Goal: Task Accomplishment & Management: Manage account settings

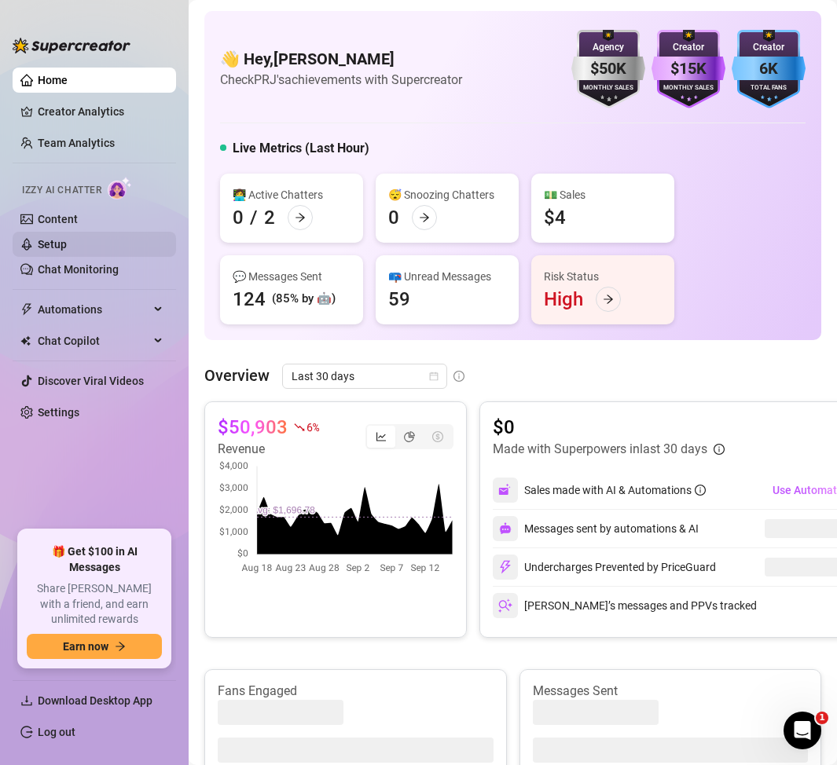
click at [60, 245] on link "Setup" at bounding box center [52, 244] width 29 height 13
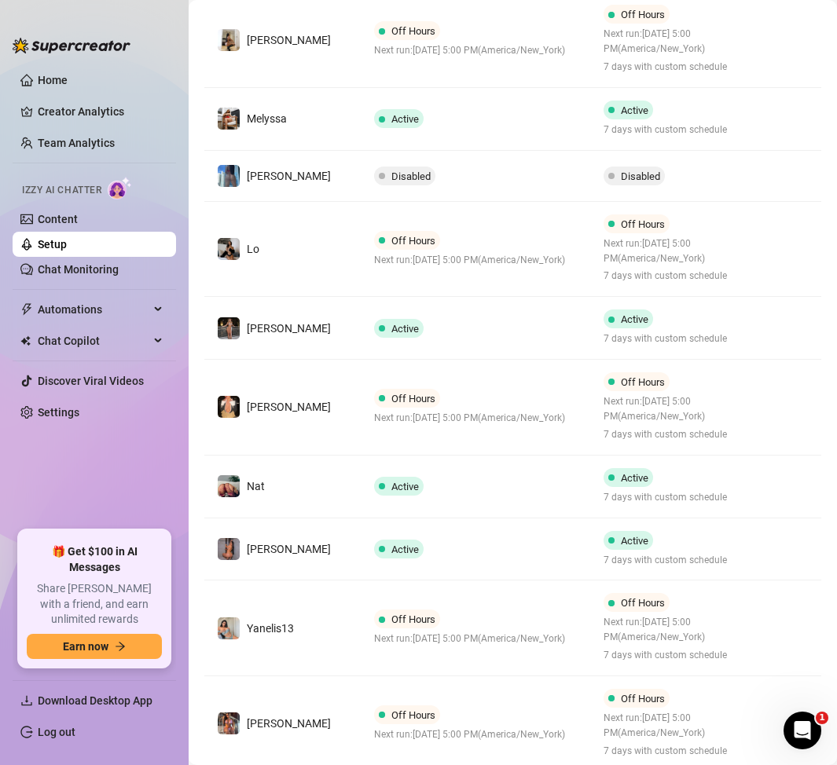
scroll to position [449, 0]
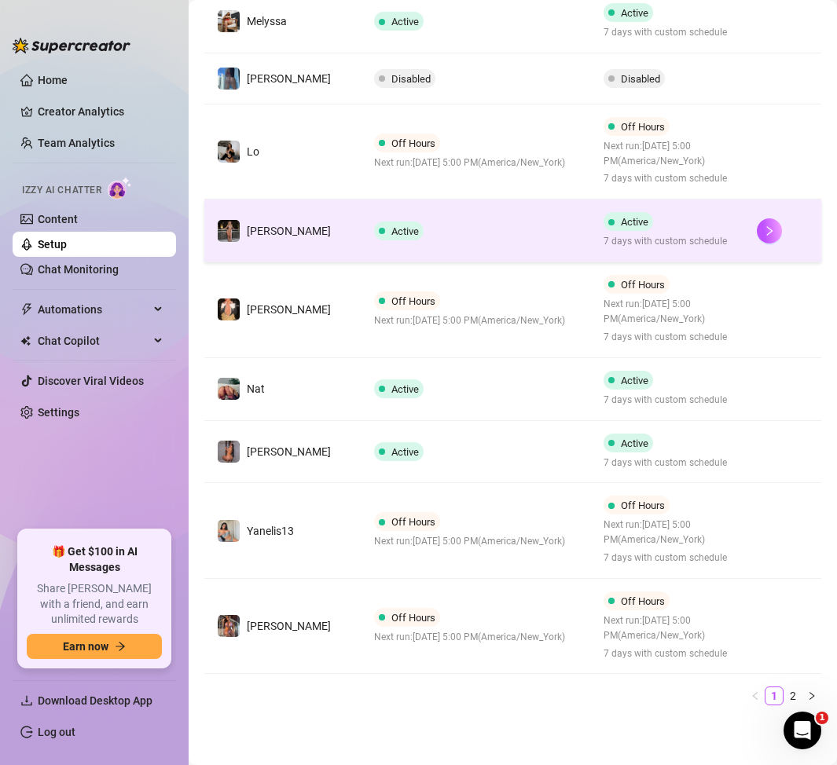
click at [473, 236] on td "Active" at bounding box center [476, 231] width 230 height 63
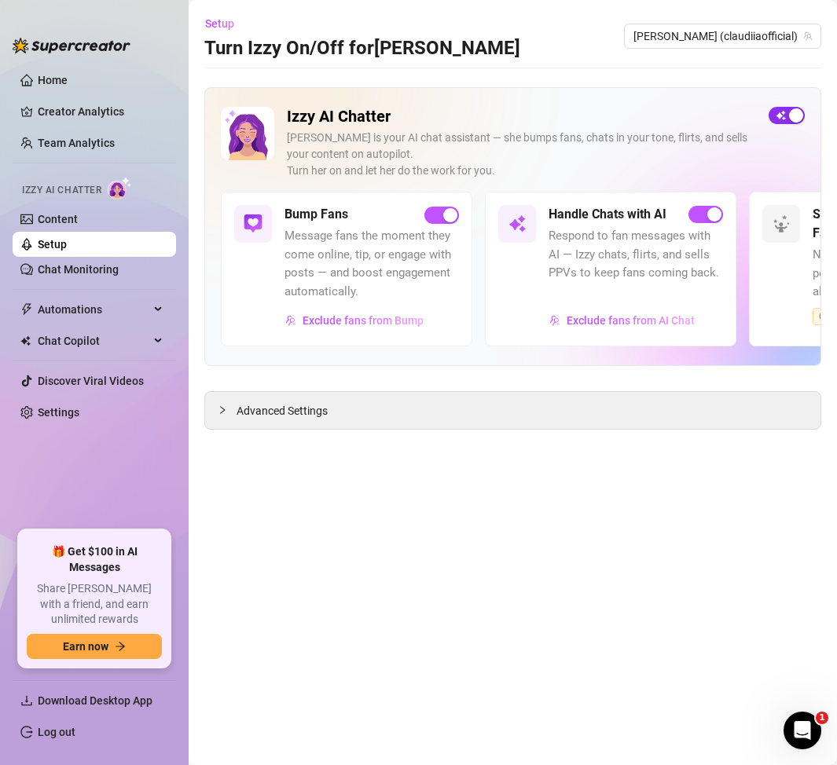
click at [784, 115] on span "button" at bounding box center [786, 115] width 36 height 17
click at [67, 248] on link "Setup" at bounding box center [52, 244] width 29 height 13
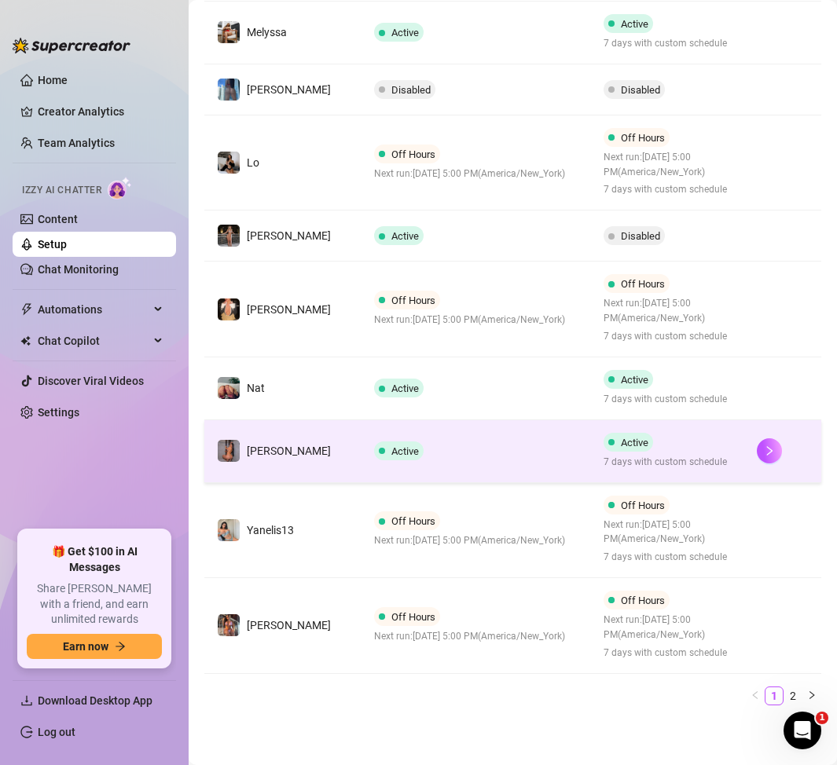
scroll to position [438, 0]
click at [422, 456] on td "Active" at bounding box center [476, 451] width 230 height 63
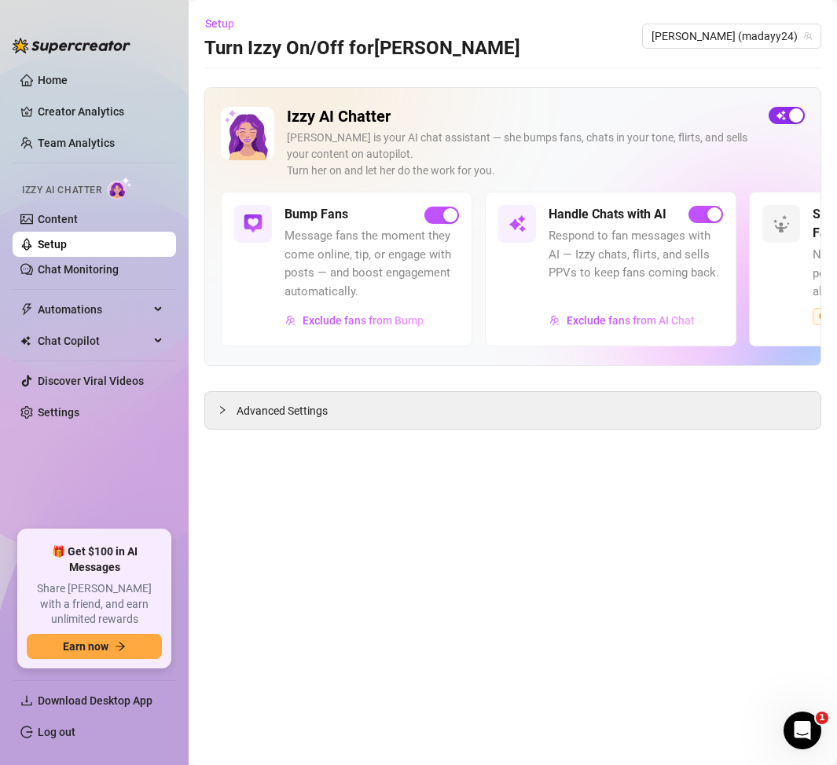
click at [783, 112] on span "button" at bounding box center [786, 115] width 36 height 17
click at [67, 248] on link "Setup" at bounding box center [52, 244] width 29 height 13
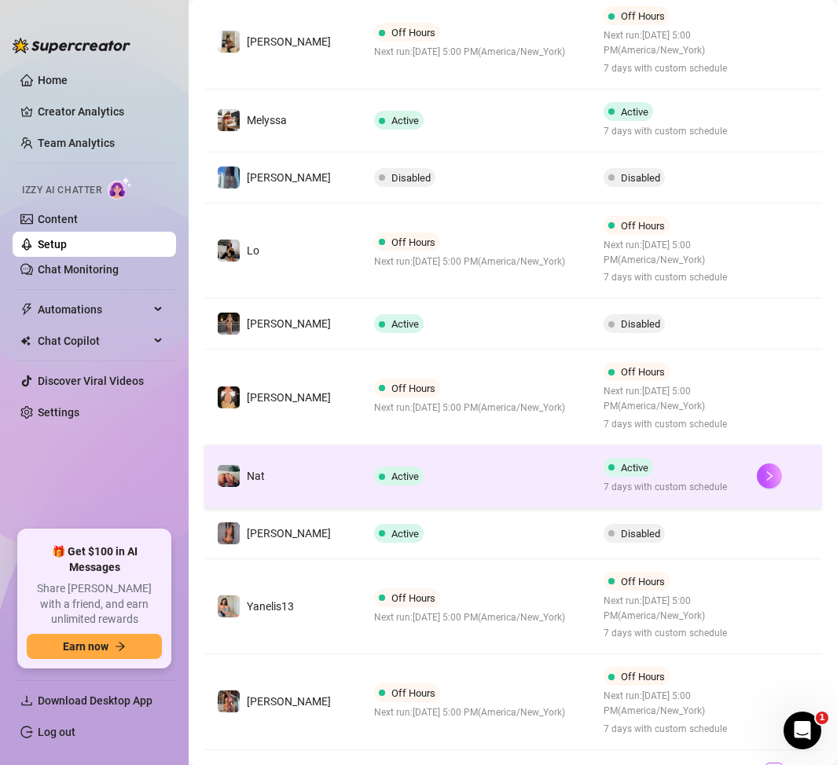
scroll to position [427, 0]
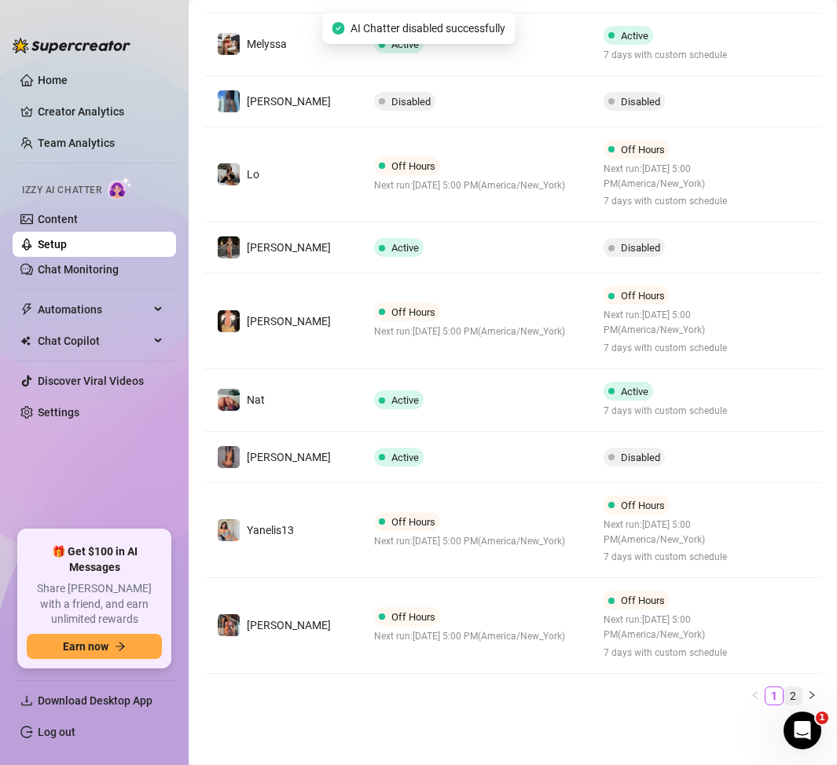
click at [789, 694] on link "2" at bounding box center [792, 695] width 17 height 17
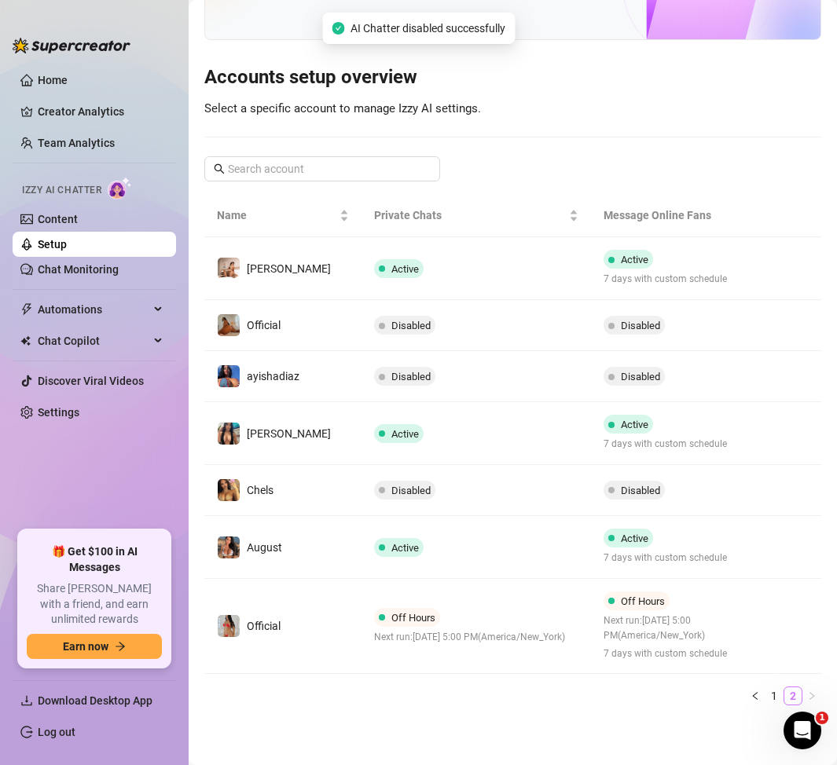
scroll to position [107, 0]
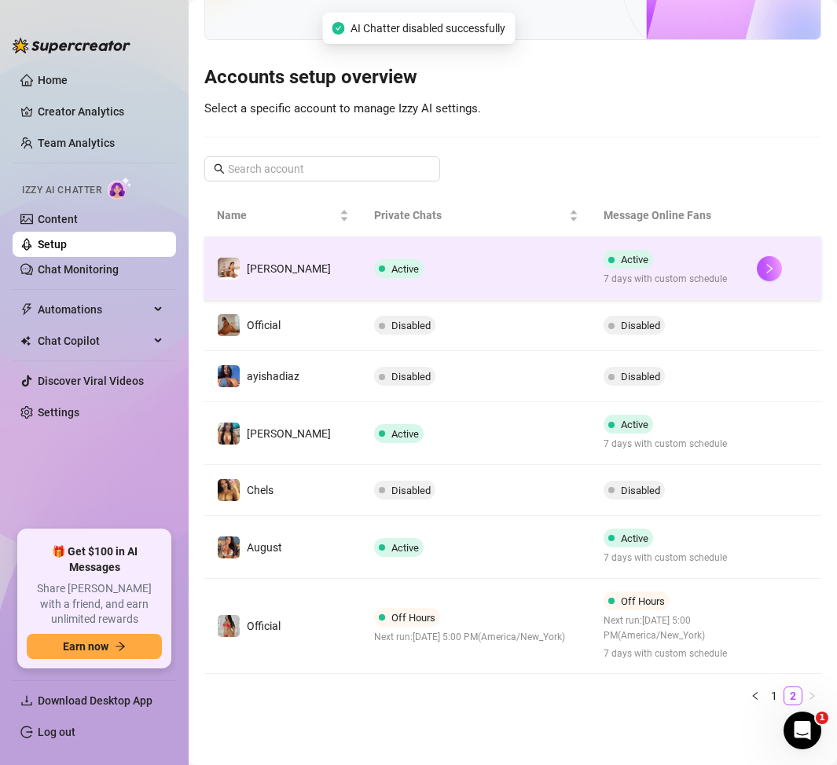
click at [448, 273] on td "Active" at bounding box center [476, 268] width 230 height 63
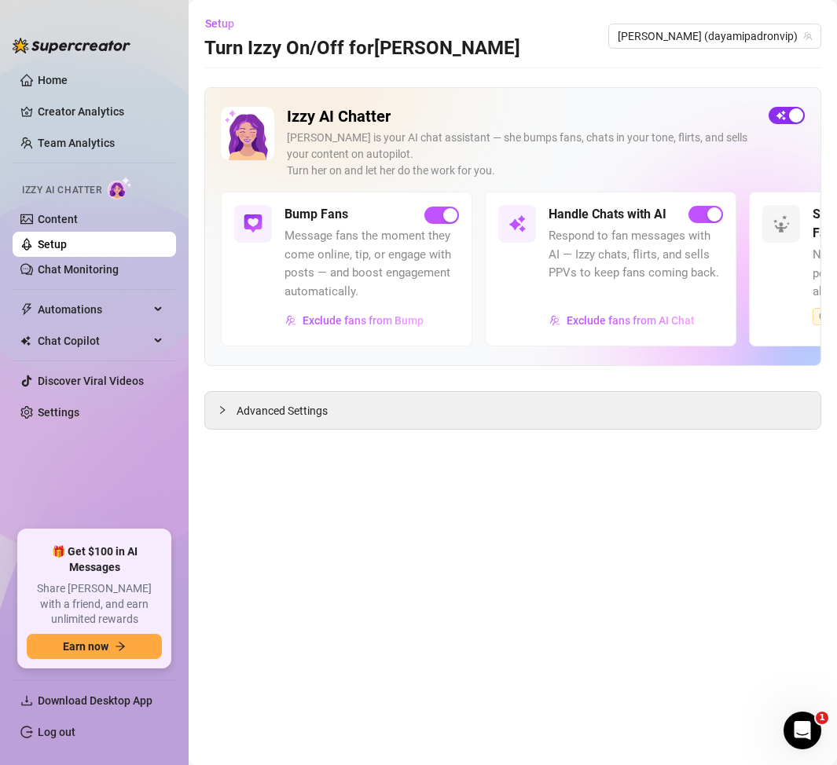
click at [786, 112] on span "button" at bounding box center [786, 115] width 36 height 17
click at [67, 244] on link "Setup" at bounding box center [52, 244] width 29 height 13
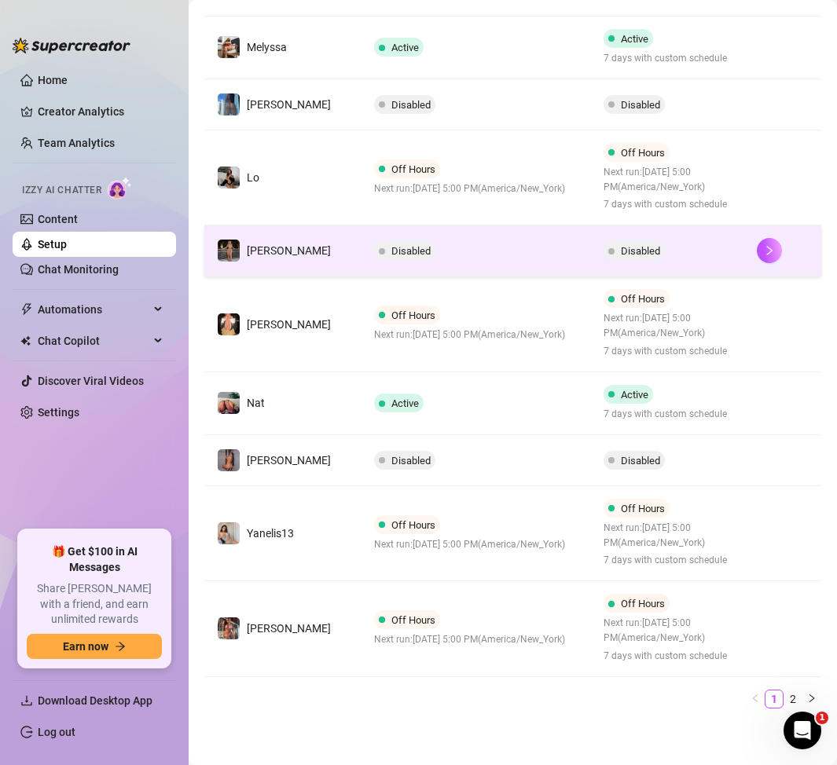
scroll to position [427, 0]
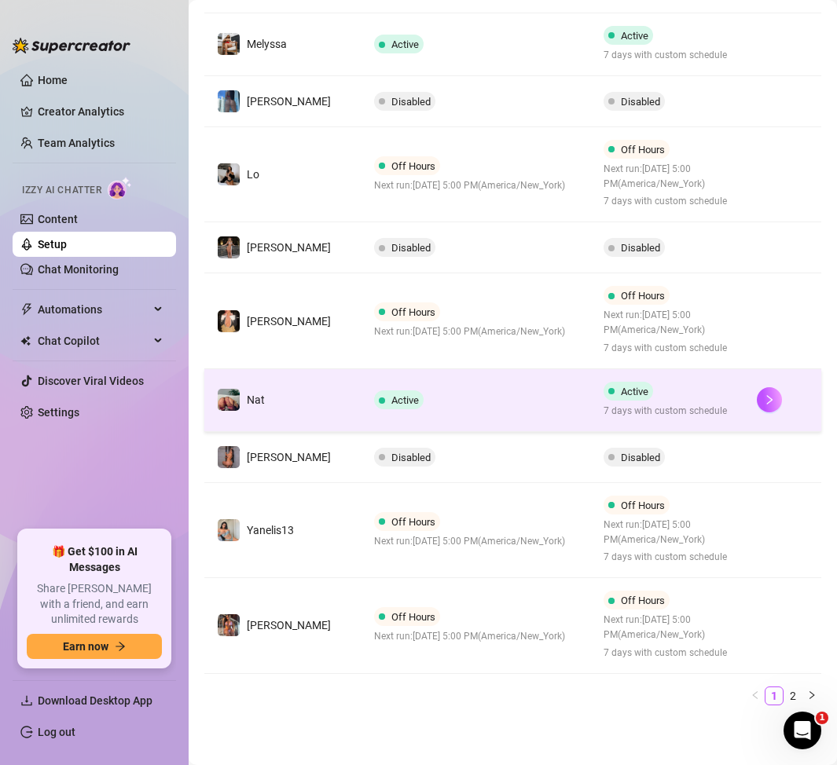
click at [504, 412] on td "Active" at bounding box center [476, 400] width 230 height 63
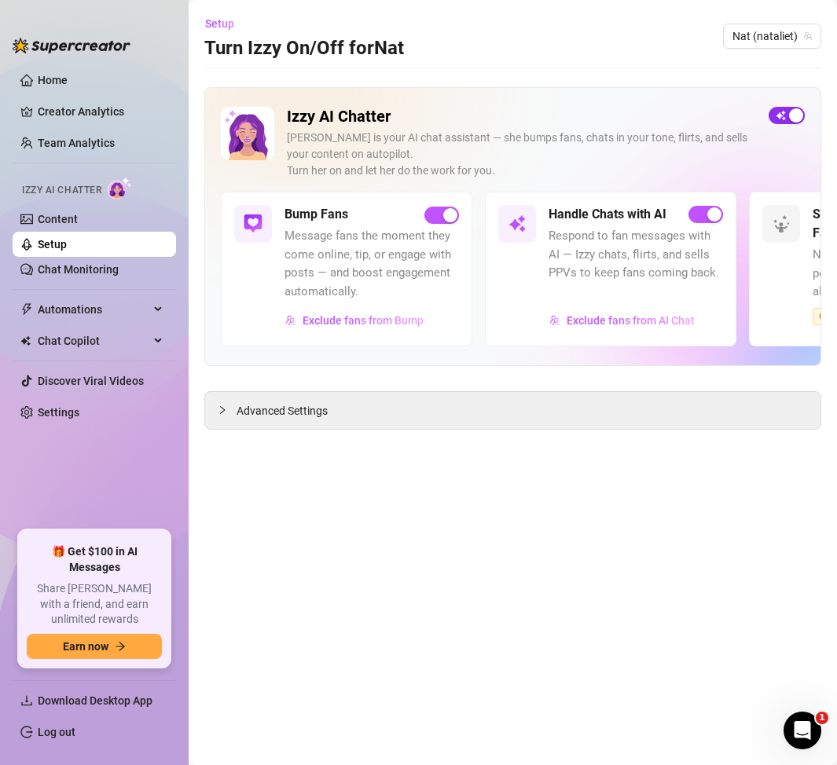
click at [786, 120] on span "button" at bounding box center [786, 115] width 36 height 17
